Goal: Check status: Check status

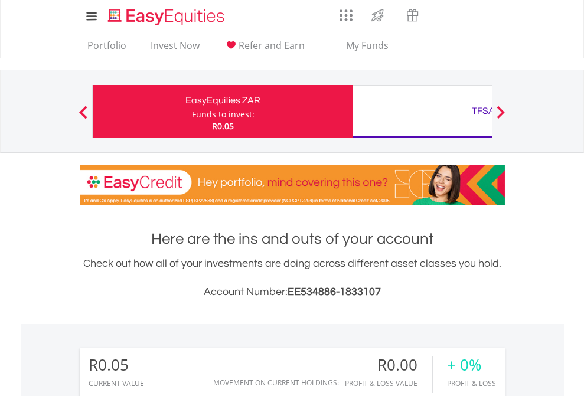
scroll to position [113, 185]
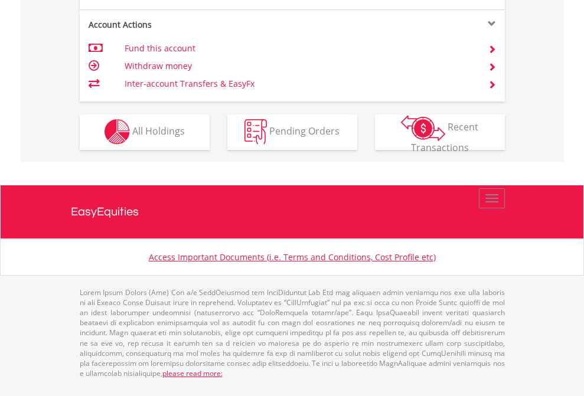
scroll to position [1104, 0]
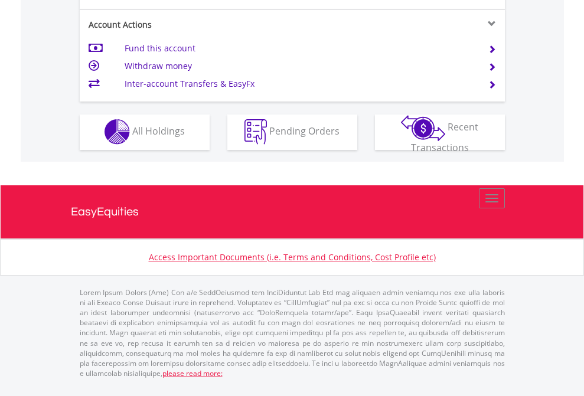
scroll to position [1104, 0]
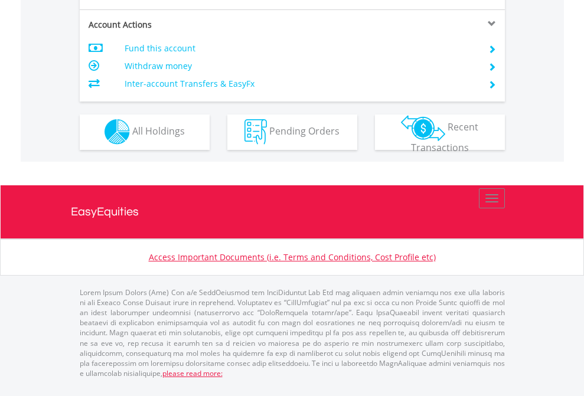
scroll to position [1104, 0]
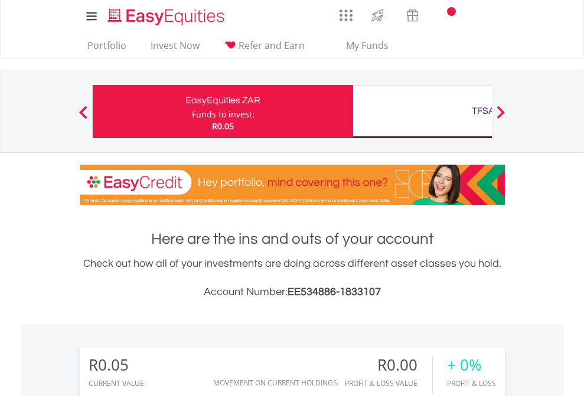
scroll to position [877, 0]
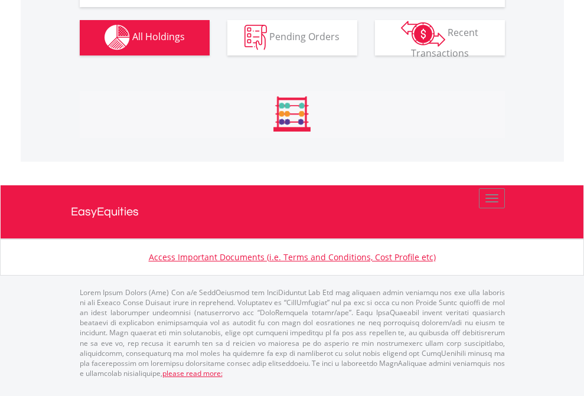
scroll to position [1168, 0]
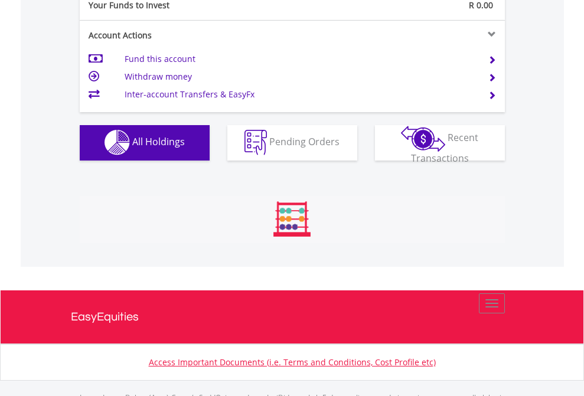
scroll to position [1168, 0]
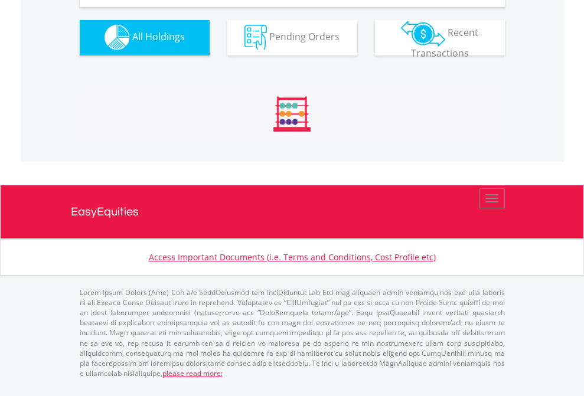
scroll to position [1168, 0]
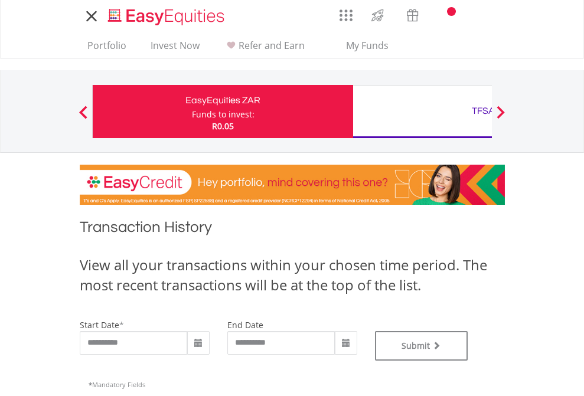
type input "**********"
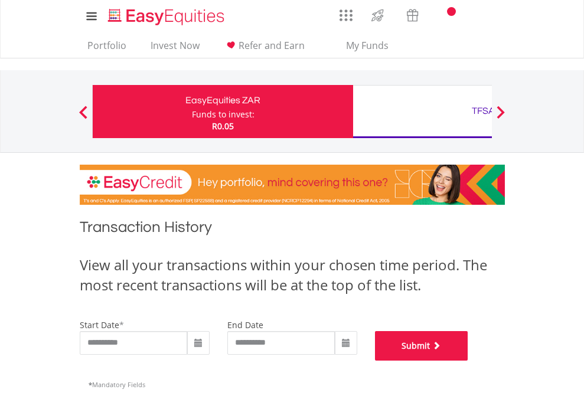
click at [468, 361] on button "Submit" at bounding box center [421, 346] width 93 height 30
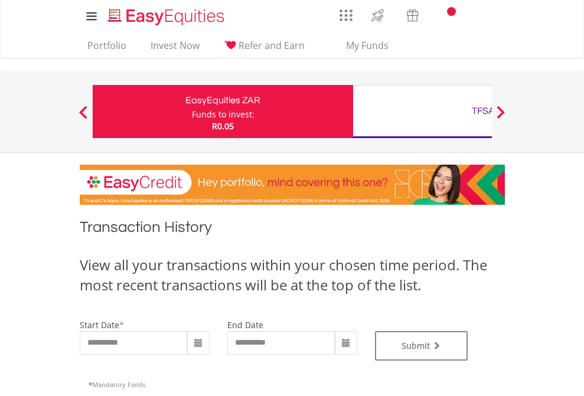
click at [422, 112] on div "TFSA" at bounding box center [483, 111] width 246 height 17
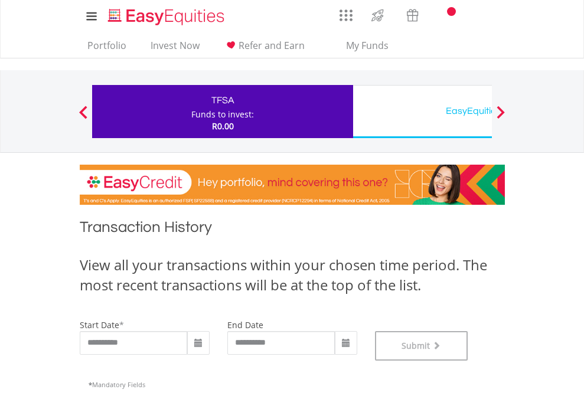
scroll to position [479, 0]
click at [422, 112] on div "EasyEquities USD" at bounding box center [483, 111] width 246 height 17
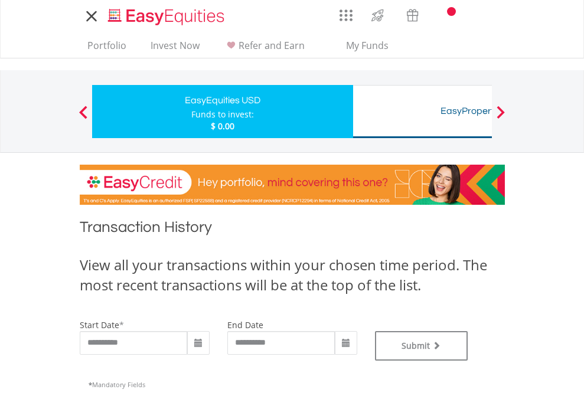
type input "**********"
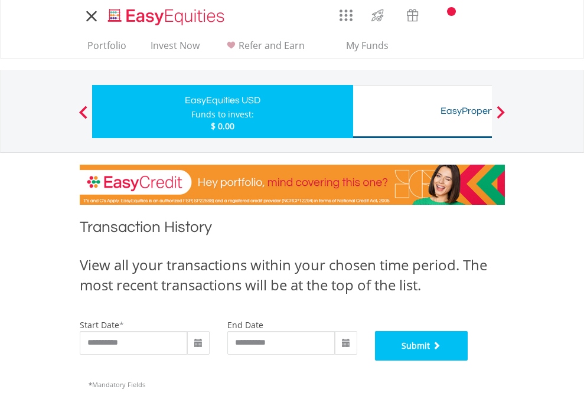
click at [468, 361] on button "Submit" at bounding box center [421, 346] width 93 height 30
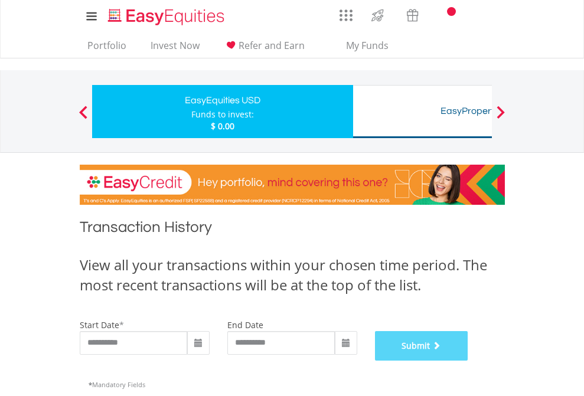
scroll to position [479, 0]
